Goal: Check status: Check status

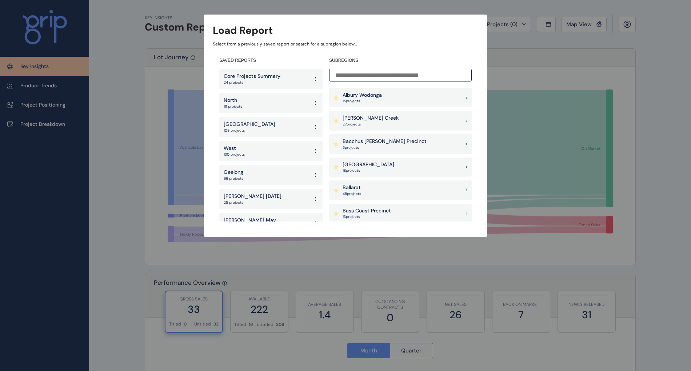
click at [381, 99] on p "15 project s" at bounding box center [362, 101] width 39 height 5
